Goal: Complete application form: Complete application form

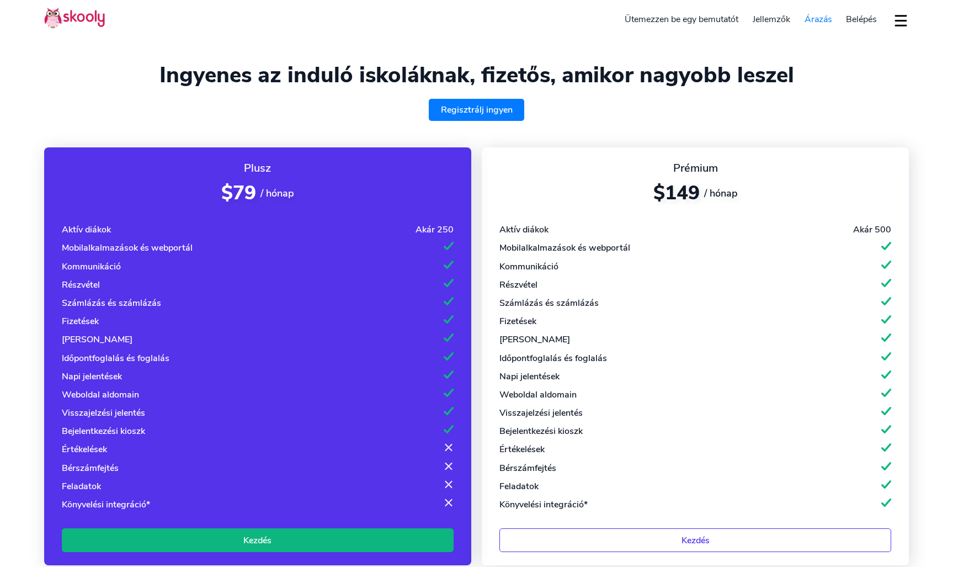
select select "hu"
select select "36"
select select "Hungary"
select select "Europe/[GEOGRAPHIC_DATA]"
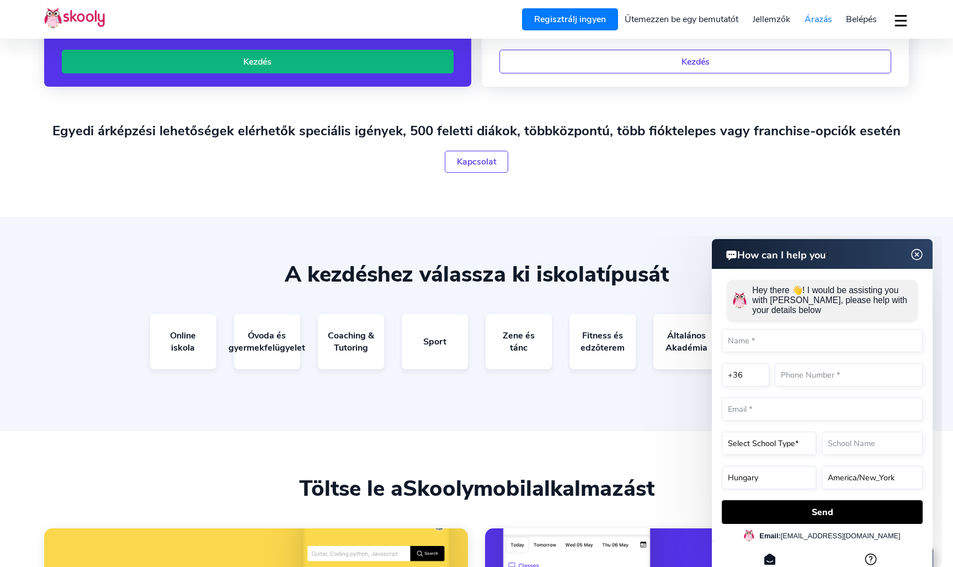
scroll to position [510, 0]
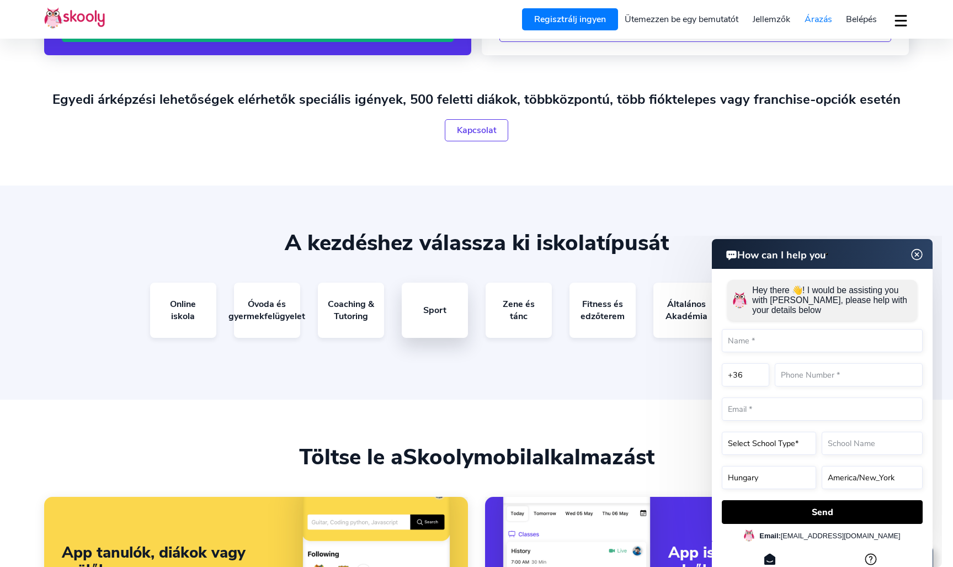
click at [433, 316] on link "Sport" at bounding box center [435, 310] width 66 height 55
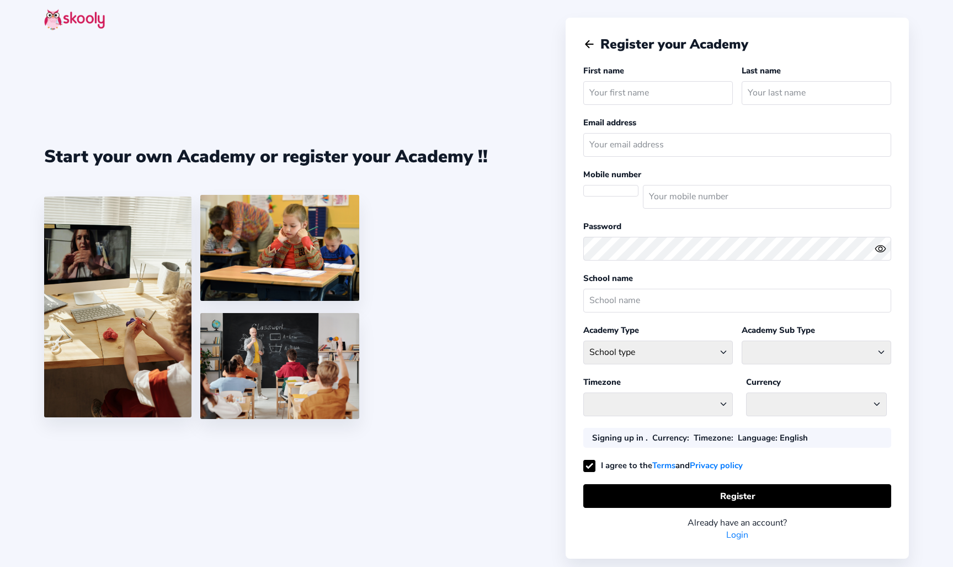
select select "HU"
select select "Europe/[GEOGRAPHIC_DATA]"
select select "HUF ft"
